Goal: Contribute content: Contribute content

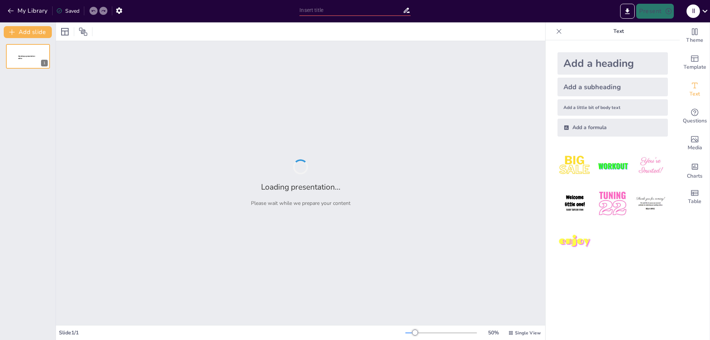
type input "Unmanned Ground Vehicles: Pioneering the Green Revolution in Agriculture and Ur…"
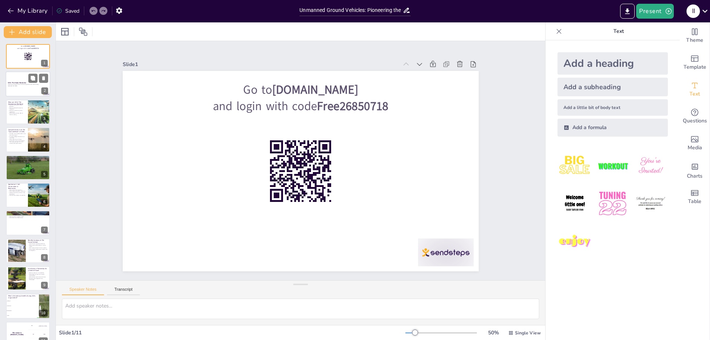
click at [9, 85] on p "Generated with [URL]" at bounding box center [28, 85] width 40 height 1
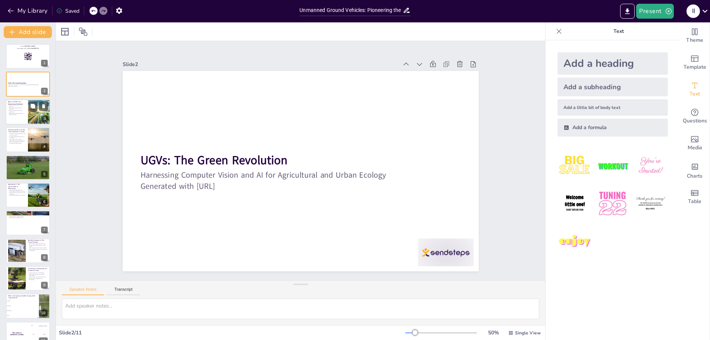
checkbox input "true"
click at [23, 112] on p "UGVs are transforming civilian applications." at bounding box center [17, 111] width 18 height 3
type textarea "UGVs represent a significant advancement in robotics, allowing for operations w…"
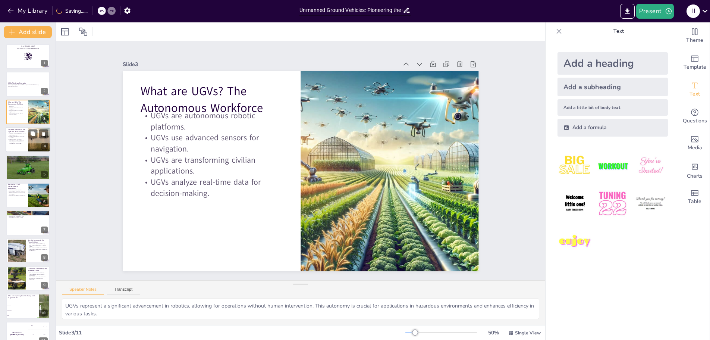
checkbox input "true"
click at [31, 145] on div at bounding box center [39, 139] width 38 height 25
type textarea "The role of computer vision is fundamental to UGV functionality. It allows them…"
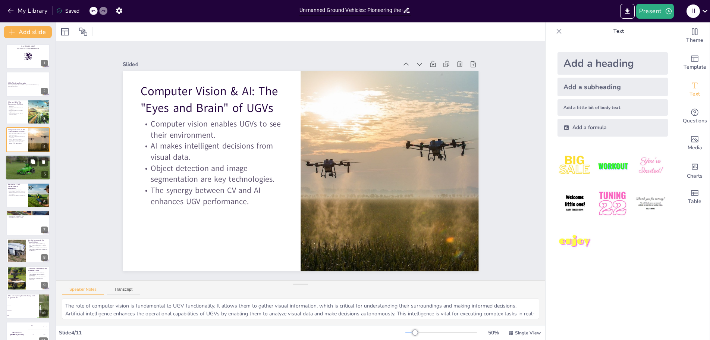
checkbox input "true"
click at [30, 172] on div at bounding box center [28, 167] width 48 height 25
type textarea "The ability of UGVs to perform precision weeding is a game-changer for sustaina…"
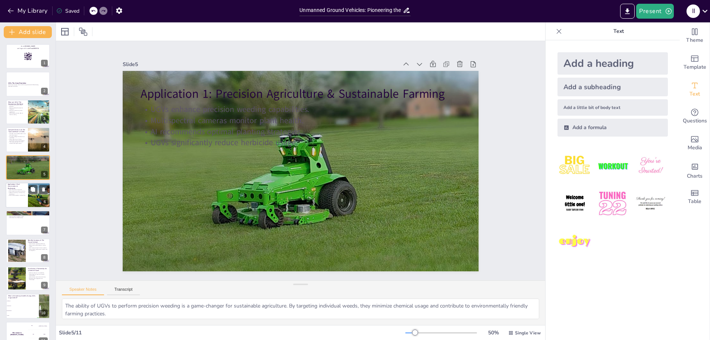
checkbox input "true"
click at [21, 192] on p "Selective harvesting minimizes crop disturbance." at bounding box center [17, 193] width 18 height 3
type textarea "The lightweight nature of UGVs is essential for soil conservation. By minimizin…"
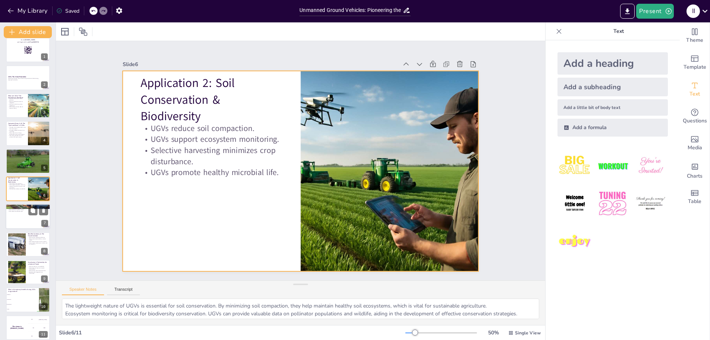
checkbox input "true"
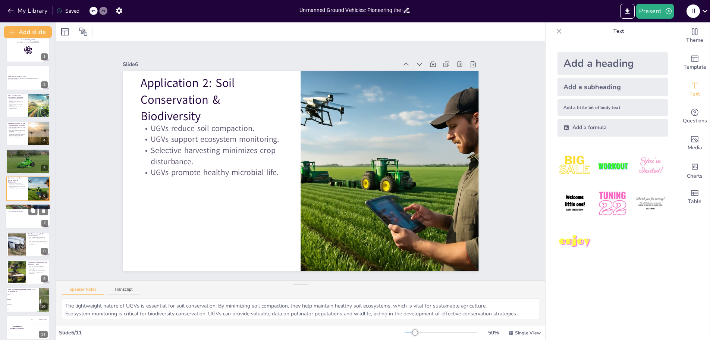
click at [21, 217] on div at bounding box center [28, 216] width 45 height 25
type textarea "The integration of UGVs in urban settings for waste management represents a sig…"
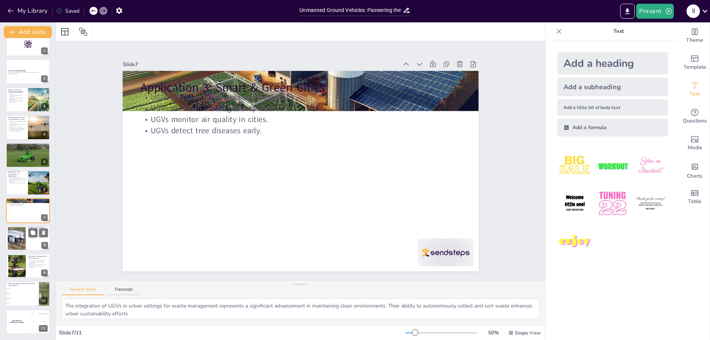
checkbox input "true"
click at [19, 236] on div at bounding box center [17, 238] width 38 height 23
type textarea "The operational efficiency of UGVs allows for continuous work, which is a major…"
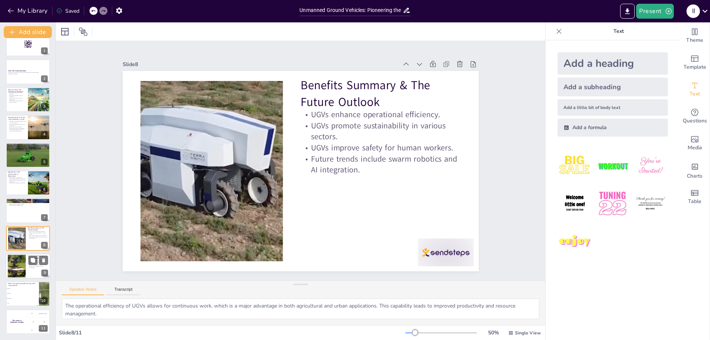
checkbox input "true"
click at [28, 265] on div at bounding box center [28, 265] width 45 height 25
type textarea "The partnership between UGVs and sustainable practices highlights the potential…"
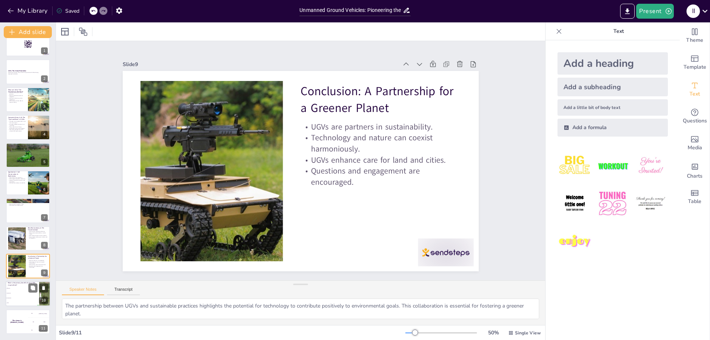
checkbox input "true"
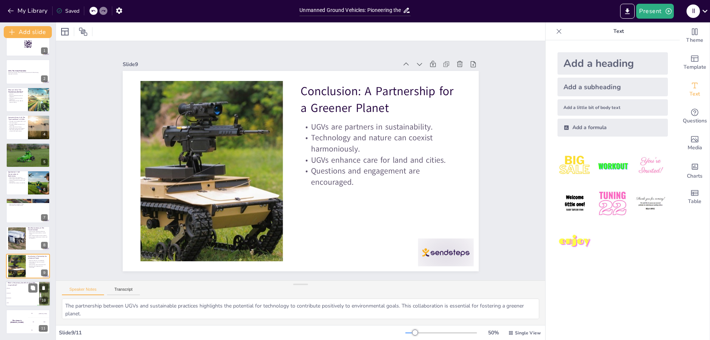
checkbox input "true"
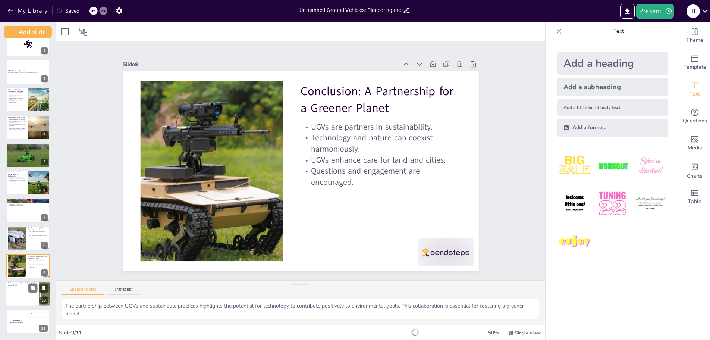
checkbox input "true"
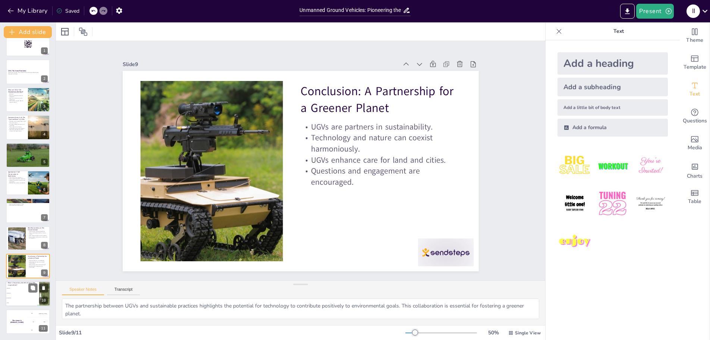
checkbox input "true"
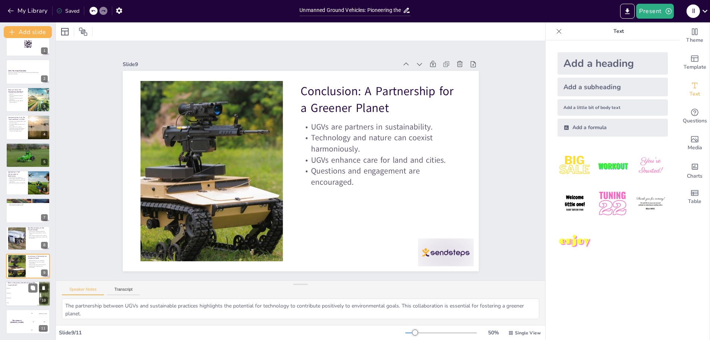
click at [19, 295] on li "Biodiversity" at bounding box center [23, 293] width 34 height 5
type textarea "The correct answer is Sustainability. UGVs significantly reduce chemical use an…"
checkbox input "true"
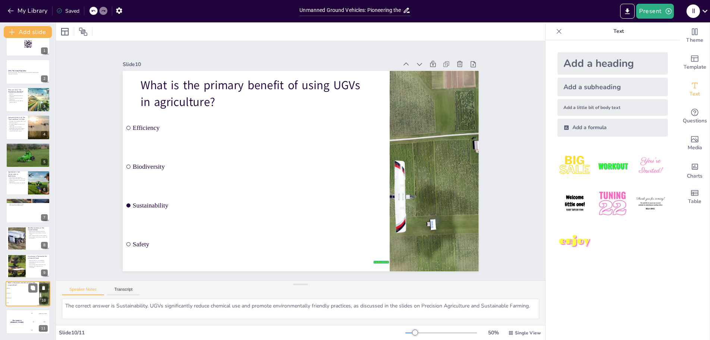
checkbox input "true"
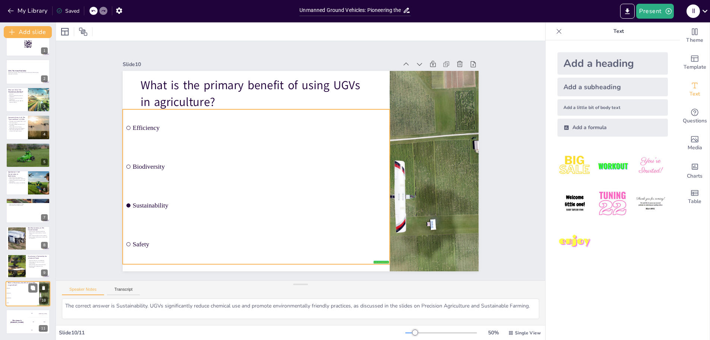
checkbox input "true"
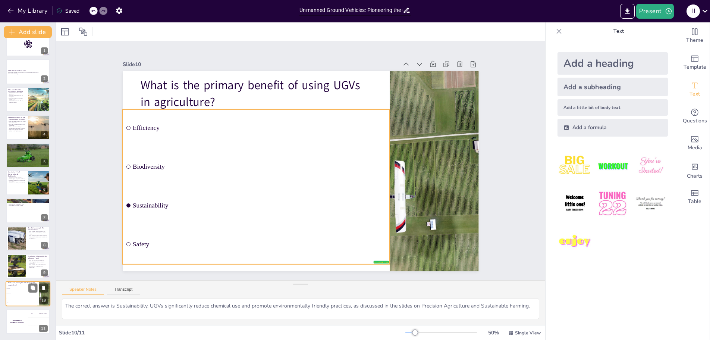
checkbox input "true"
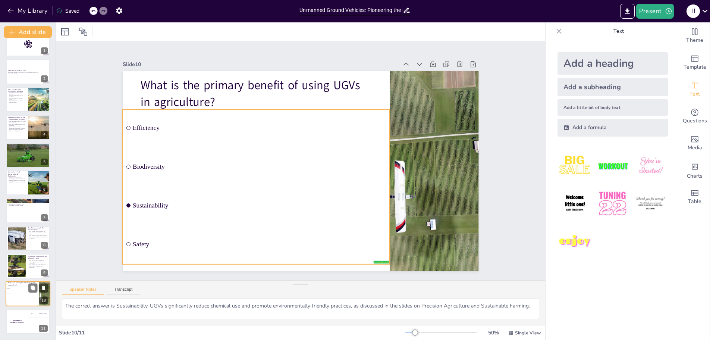
checkbox input "true"
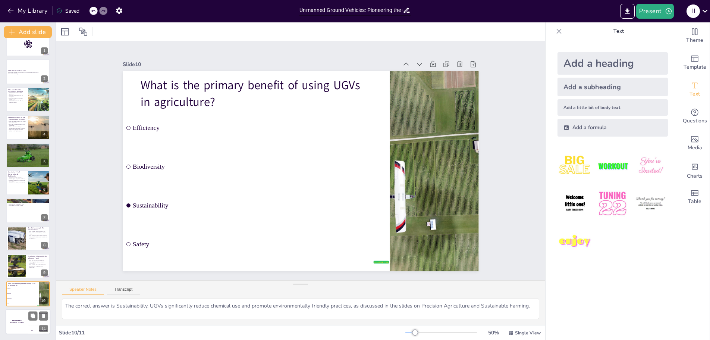
checkbox input "true"
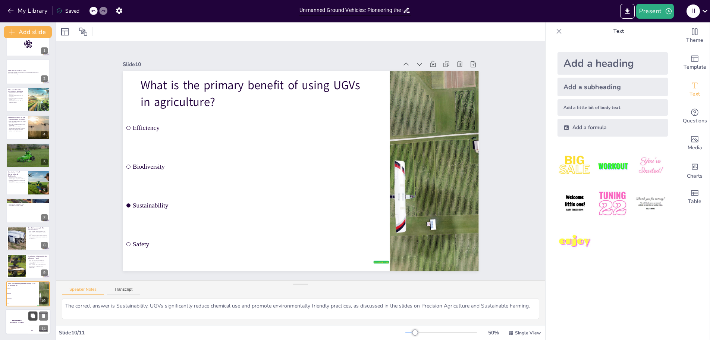
checkbox input "true"
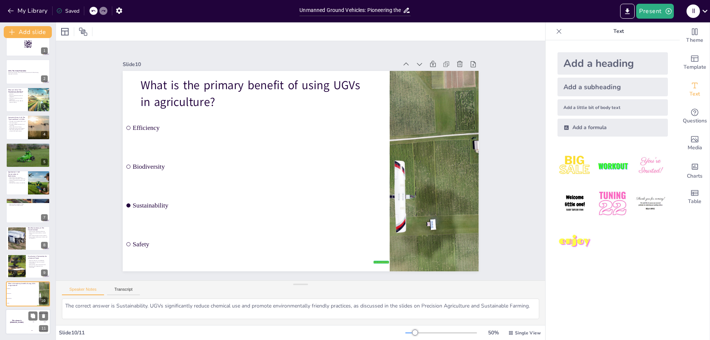
click at [23, 321] on h4 "The winner is [PERSON_NAME]" at bounding box center [17, 321] width 22 height 4
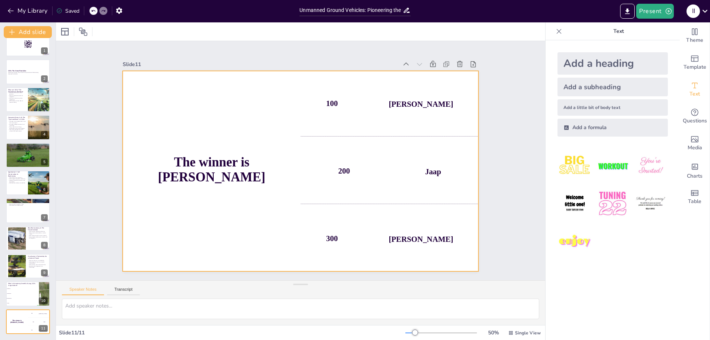
checkbox input "true"
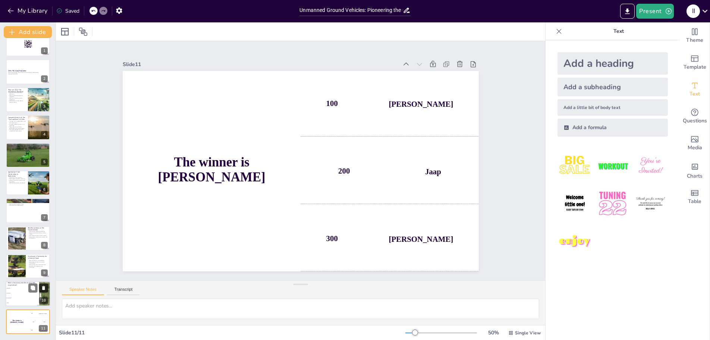
checkbox input "true"
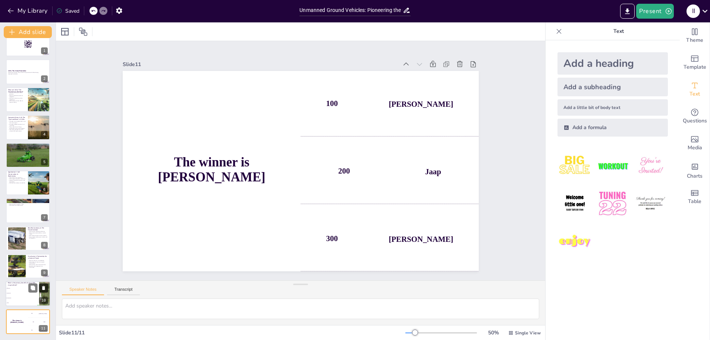
checkbox input "true"
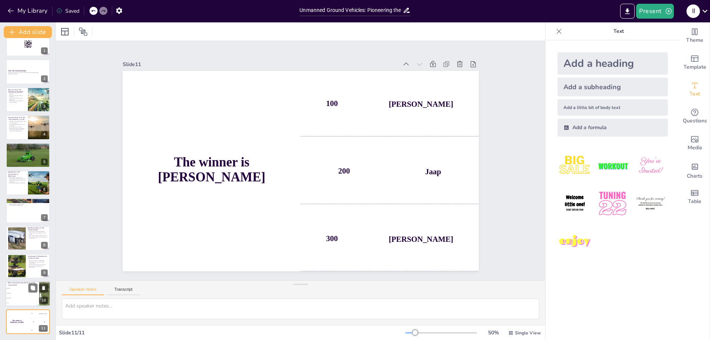
checkbox input "true"
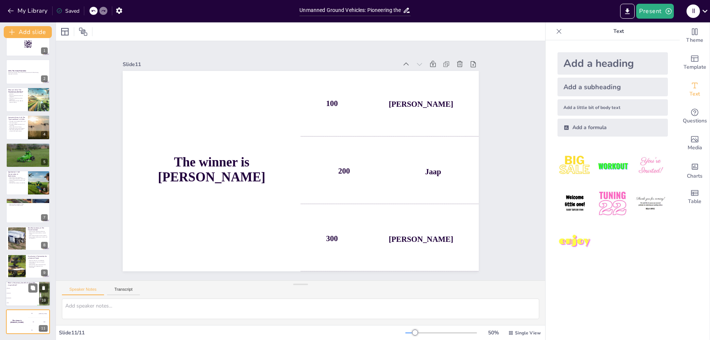
checkbox input "true"
click at [21, 296] on li "Sustainability" at bounding box center [23, 298] width 34 height 5
type textarea "The correct answer is Sustainability. UGVs significantly reduce chemical use an…"
checkbox input "true"
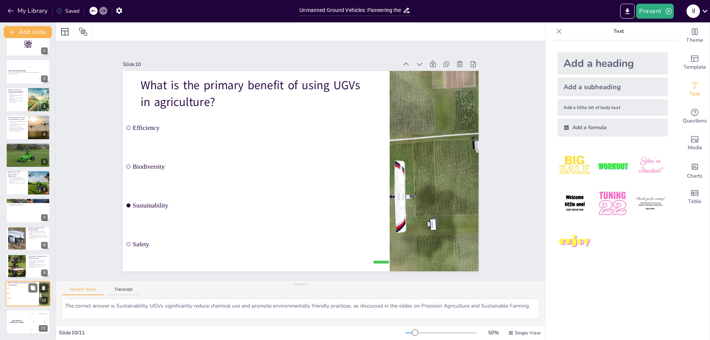
checkbox input "true"
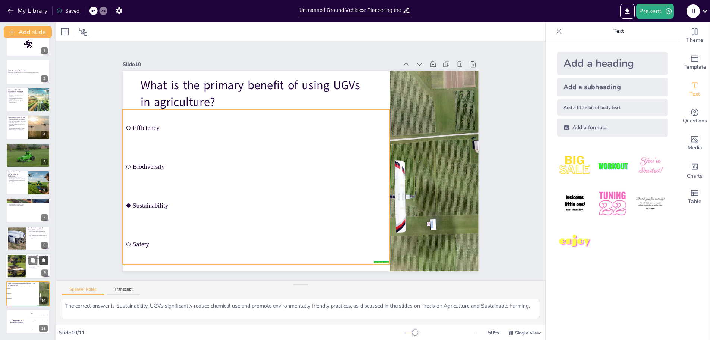
checkbox input "true"
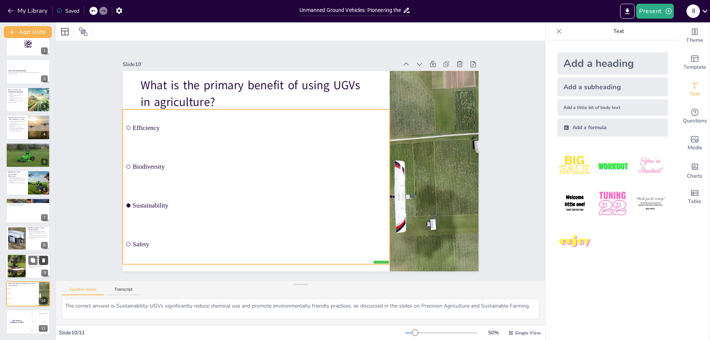
checkbox input "true"
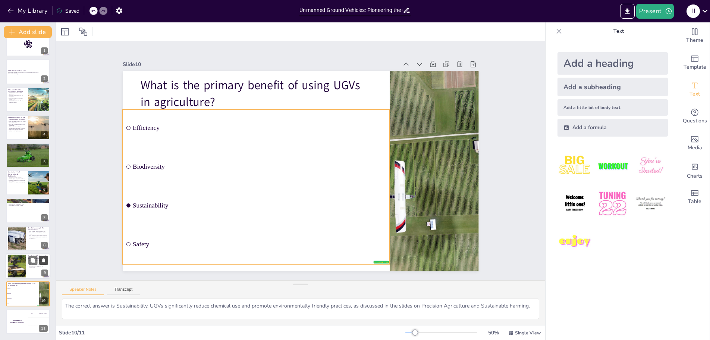
checkbox input "true"
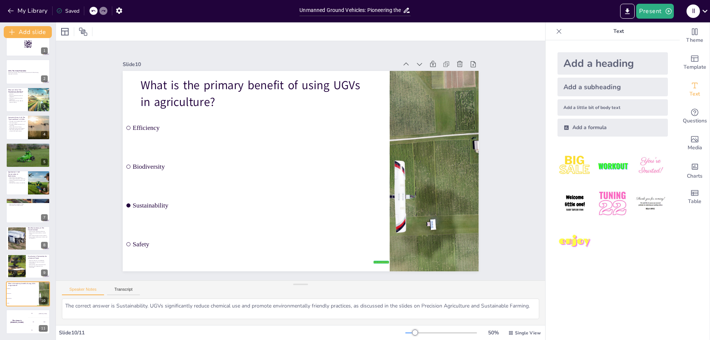
checkbox input "true"
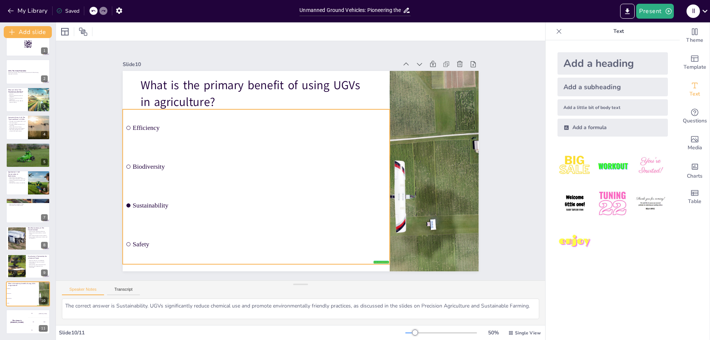
checkbox input "true"
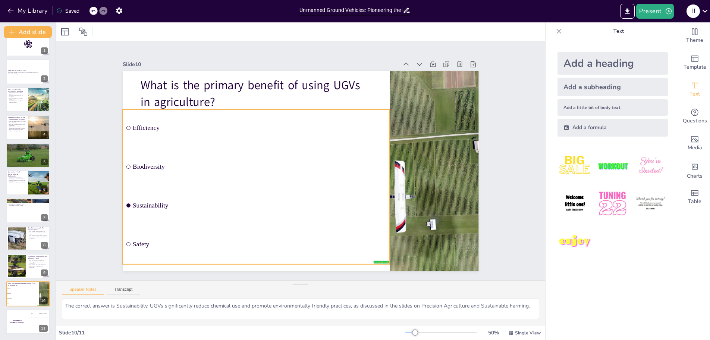
checkbox input "true"
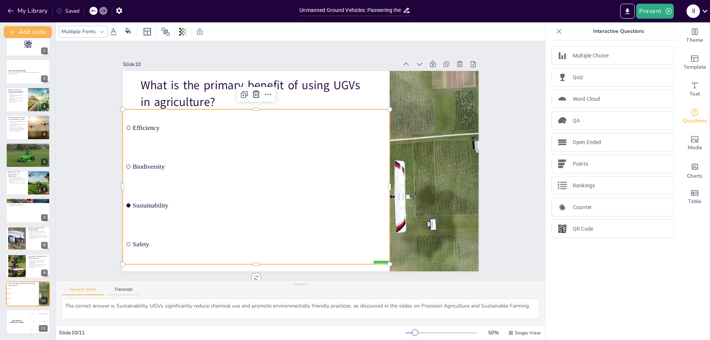
checkbox input "true"
click at [122, 110] on div "What is the primary benefit of using UGVs in agriculture? false | editor Effici…" at bounding box center [282, 73] width 348 height 74
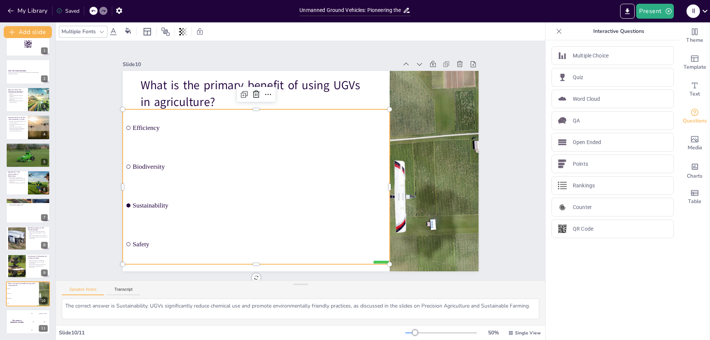
checkbox input "true"
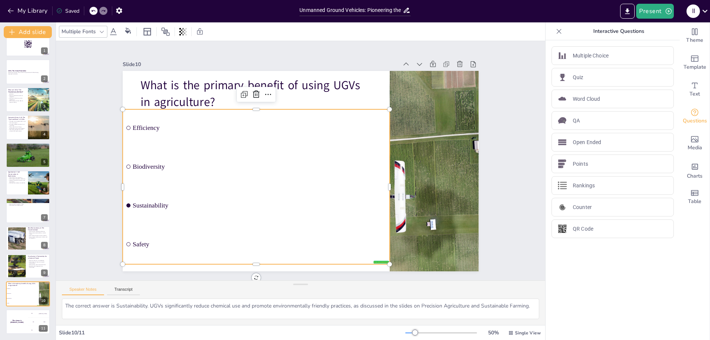
checkbox input "true"
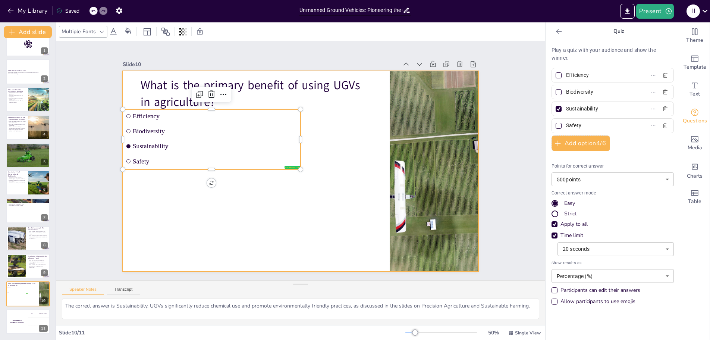
checkbox input "true"
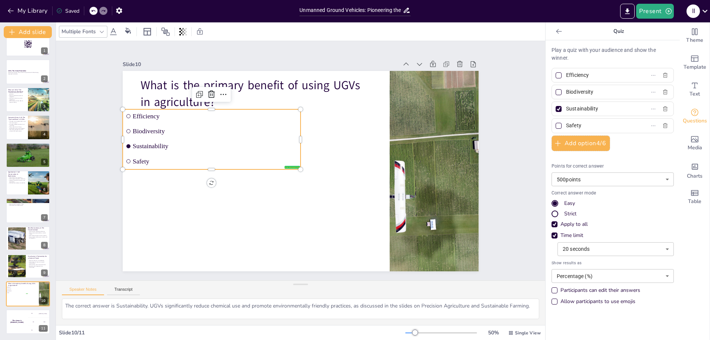
checkbox input "true"
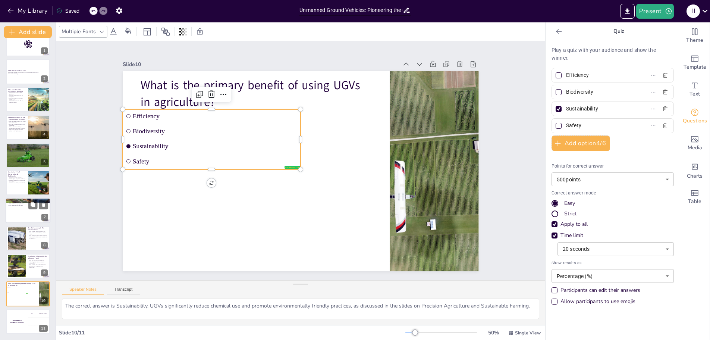
checkbox input "true"
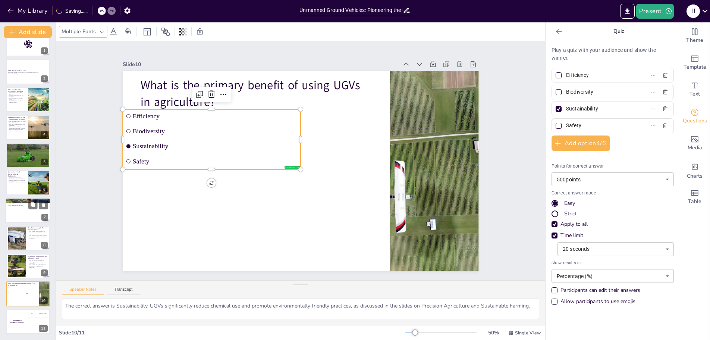
click at [22, 213] on div at bounding box center [28, 210] width 45 height 25
type textarea "The integration of UGVs in urban settings for waste management represents a sig…"
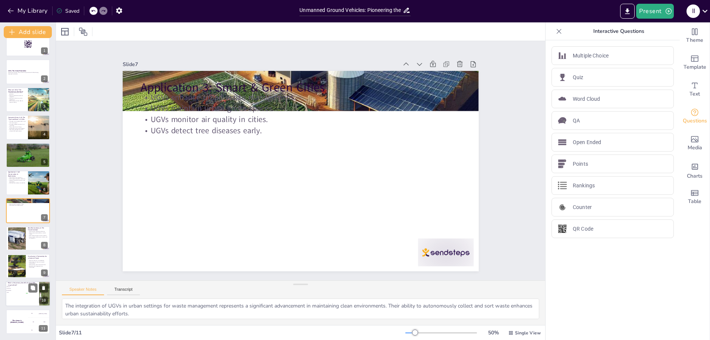
checkbox input "true"
click at [19, 296] on div at bounding box center [28, 293] width 45 height 25
type textarea "The correct answer is Sustainability. UGVs significantly reduce chemical use an…"
checkbox input "true"
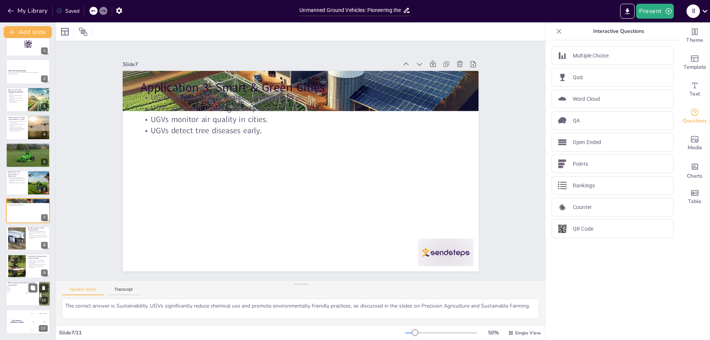
checkbox input "true"
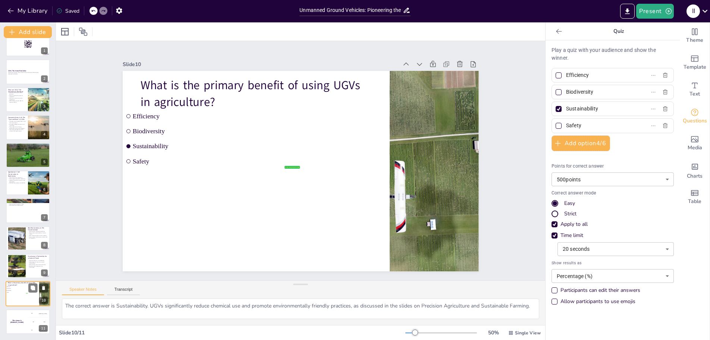
checkbox input "true"
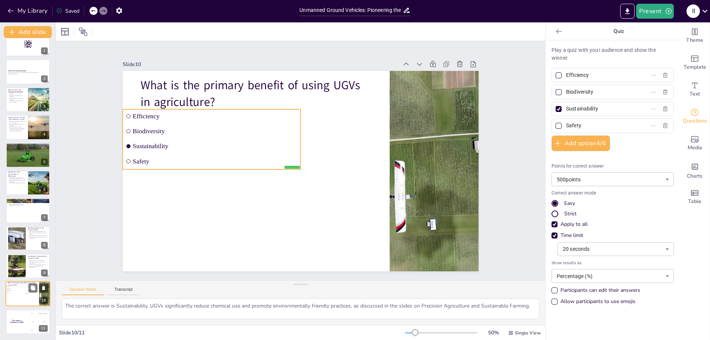
checkbox input "true"
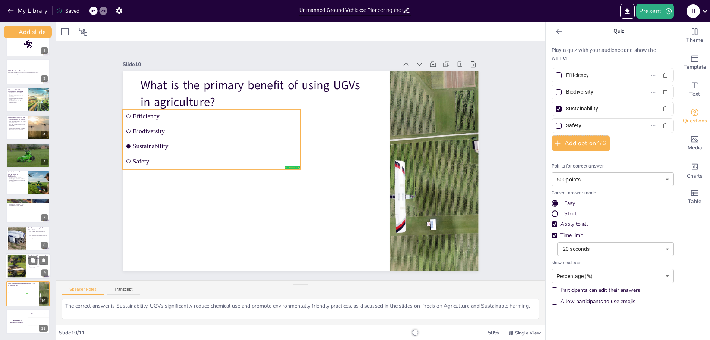
checkbox input "true"
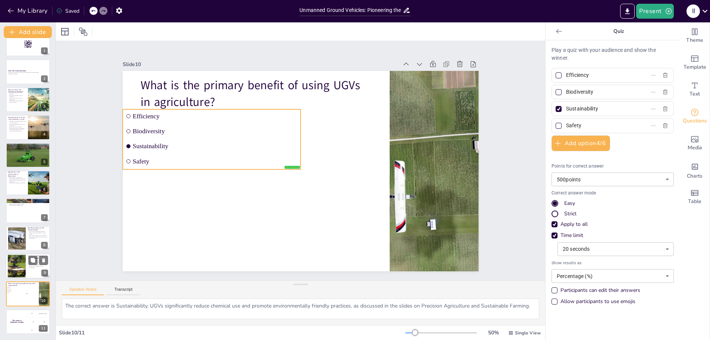
checkbox input "true"
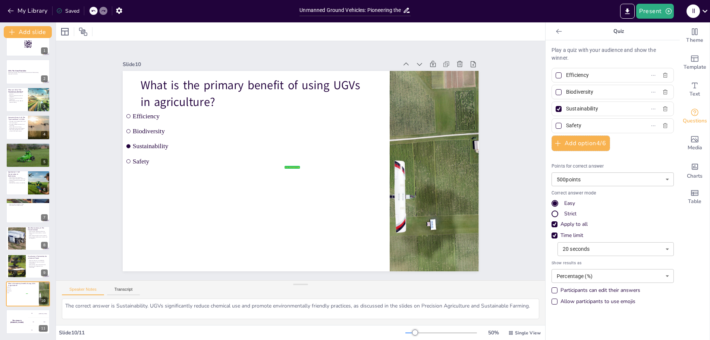
checkbox input "true"
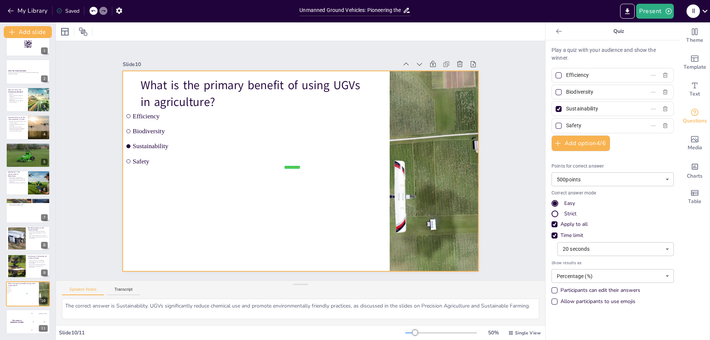
checkbox input "true"
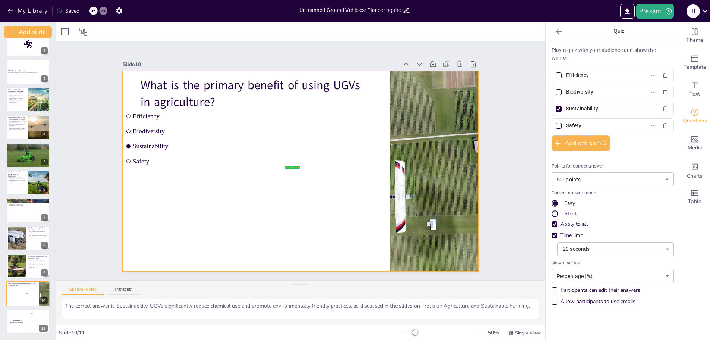
checkbox input "true"
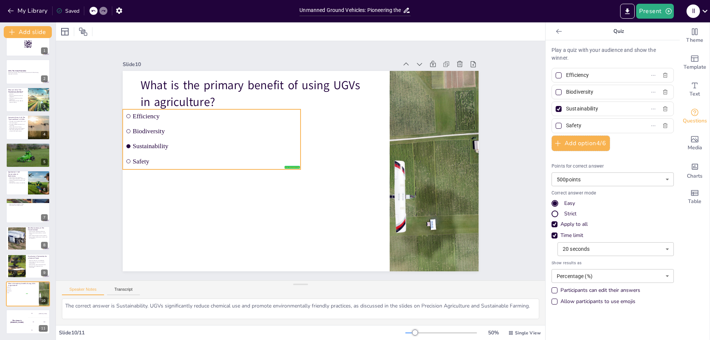
checkbox input "true"
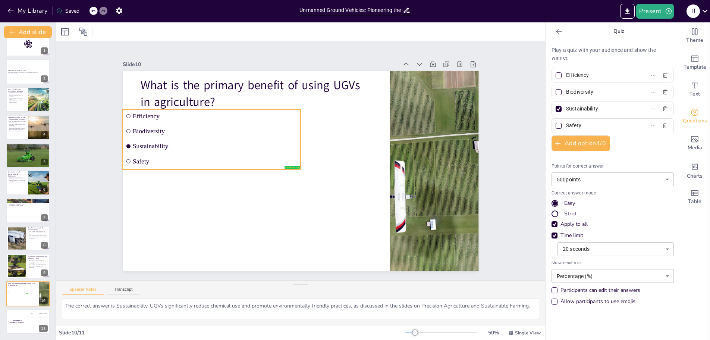
checkbox input "true"
click at [312, 147] on span "Sustainability" at bounding box center [324, 77] width 25 height 165
checkbox input "true"
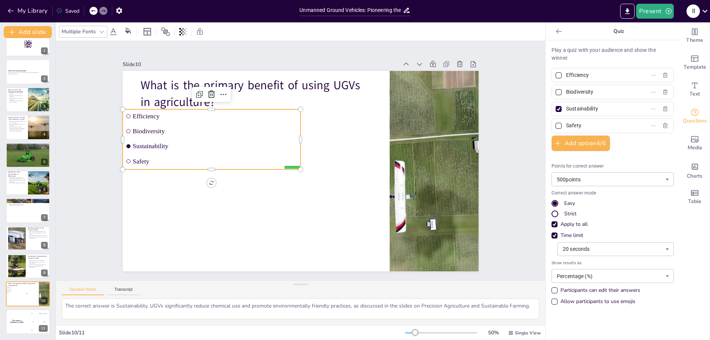
checkbox input "true"
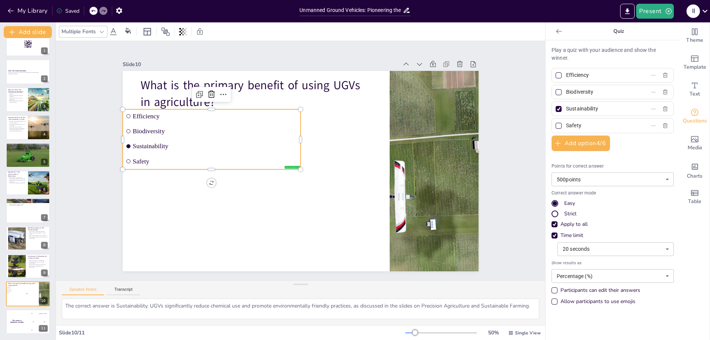
checkbox input "true"
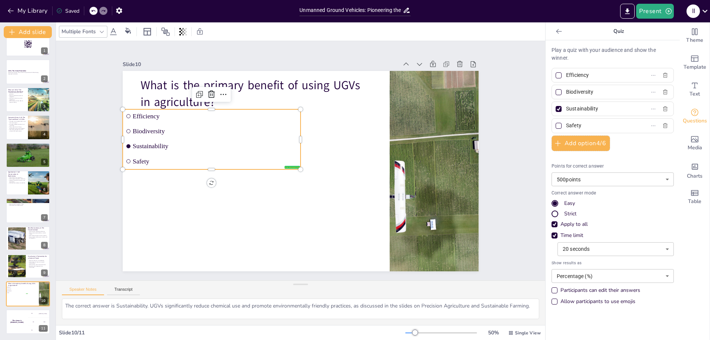
checkbox input "true"
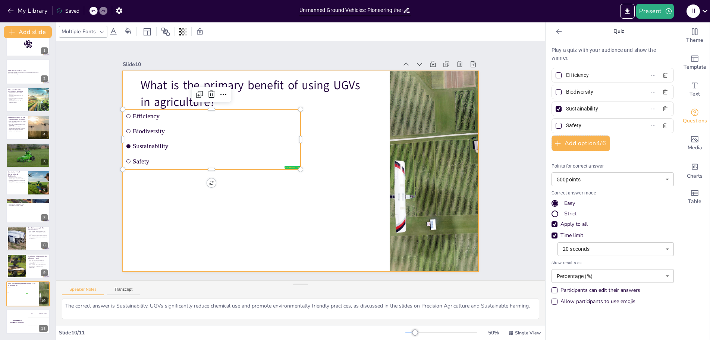
checkbox input "true"
click at [314, 191] on div at bounding box center [291, 163] width 301 height 401
checkbox input "true"
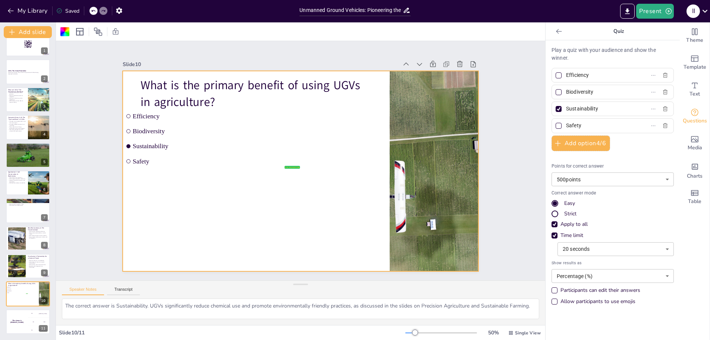
checkbox input "true"
click at [43, 236] on button at bounding box center [43, 232] width 9 height 9
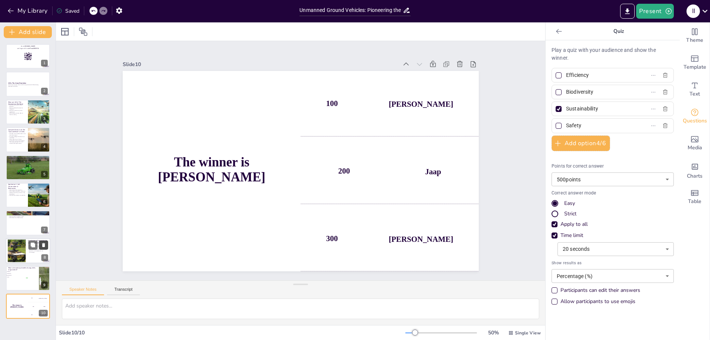
scroll to position [0, 0]
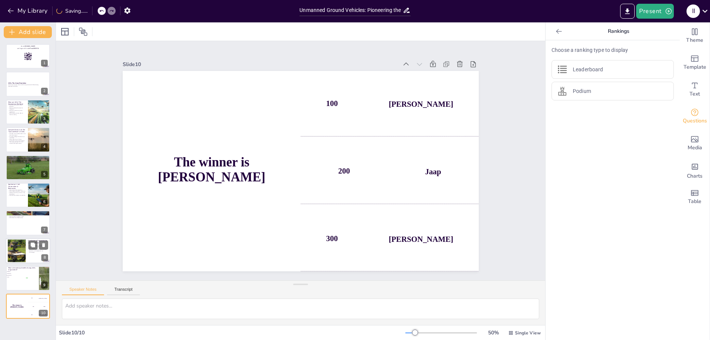
click at [16, 254] on div at bounding box center [17, 250] width 40 height 23
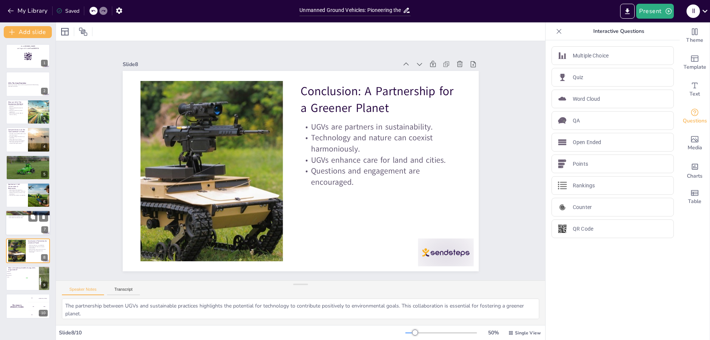
click at [19, 222] on div at bounding box center [28, 222] width 45 height 25
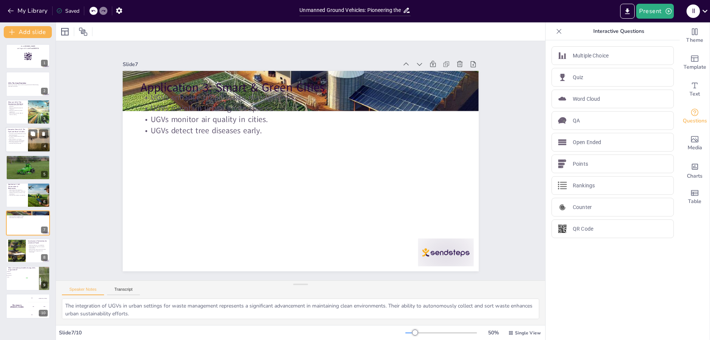
click at [16, 149] on div at bounding box center [28, 139] width 45 height 25
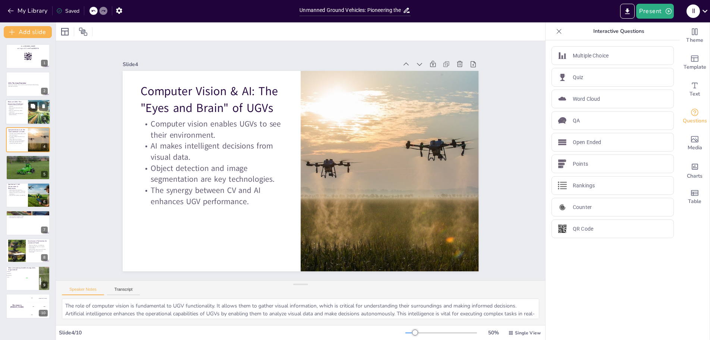
click at [31, 107] on icon at bounding box center [33, 106] width 4 height 4
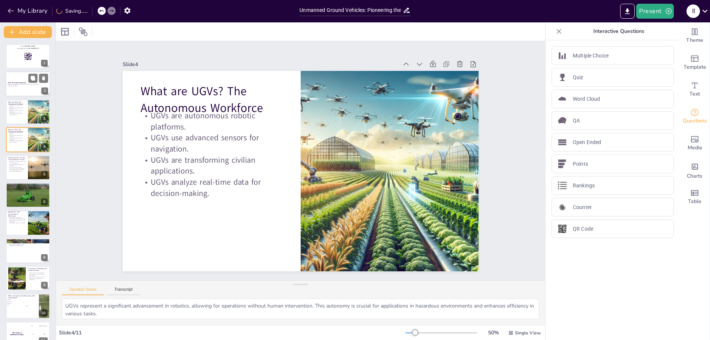
click at [33, 94] on div at bounding box center [28, 84] width 45 height 25
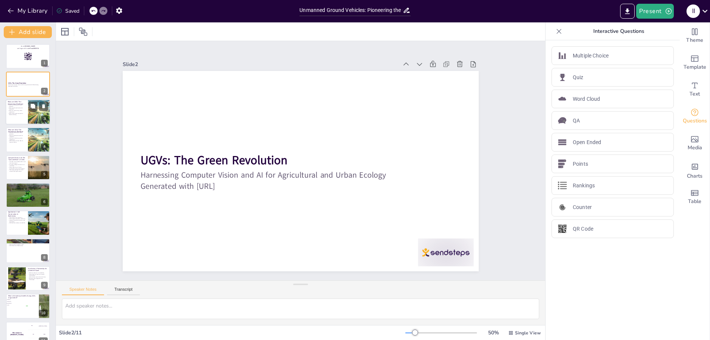
click at [29, 116] on div at bounding box center [39, 111] width 44 height 25
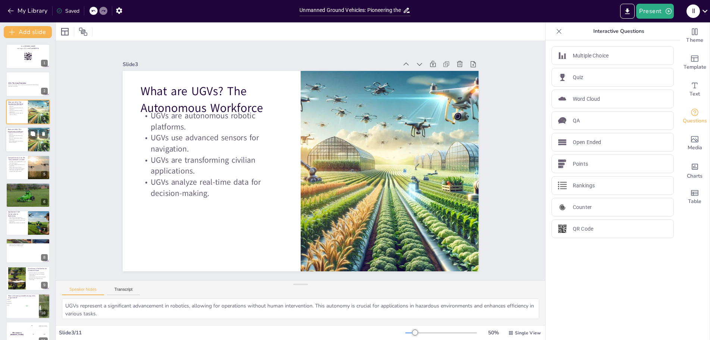
click at [35, 144] on div at bounding box center [39, 139] width 44 height 25
click at [26, 165] on div at bounding box center [28, 167] width 45 height 25
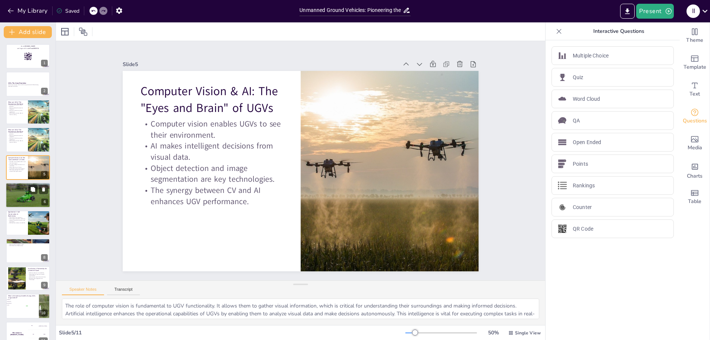
click at [24, 192] on p "UGVs significantly reduce herbicide usage." at bounding box center [28, 191] width 40 height 1
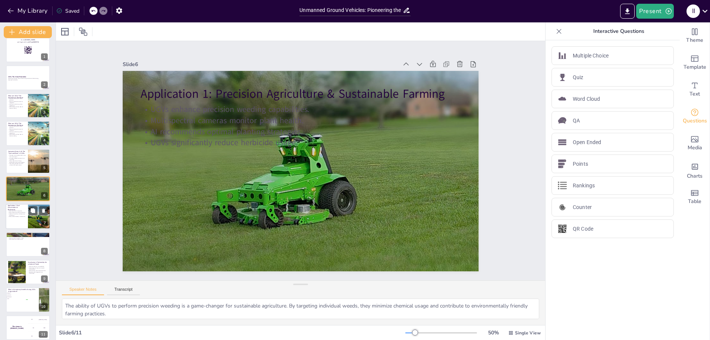
click at [22, 216] on p "UGVs promote healthy microbial life." at bounding box center [17, 216] width 18 height 1
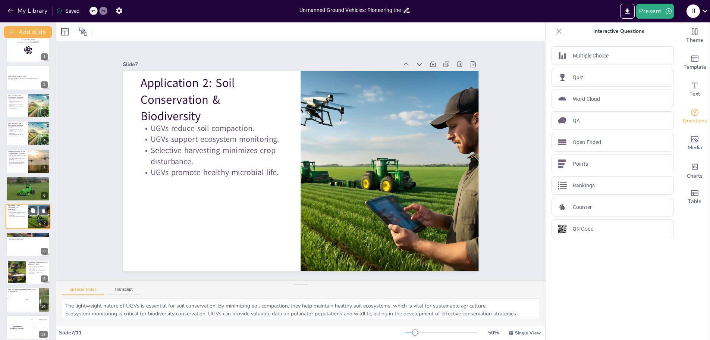
scroll to position [12, 0]
